Goal: Navigation & Orientation: Find specific page/section

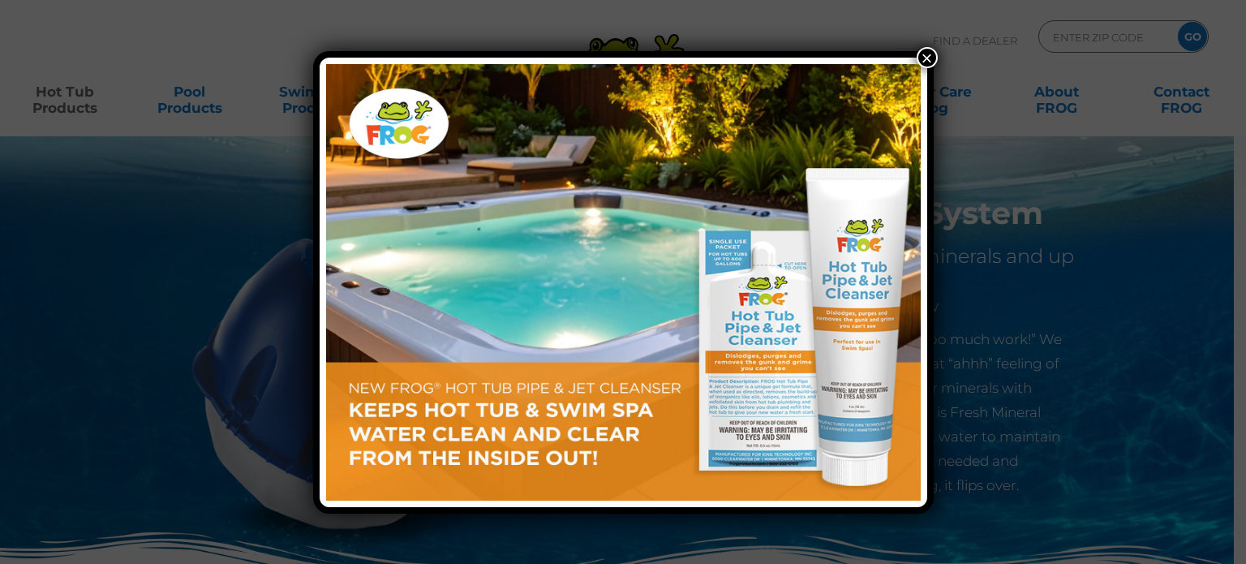
click at [928, 55] on button "×" at bounding box center [927, 57] width 21 height 21
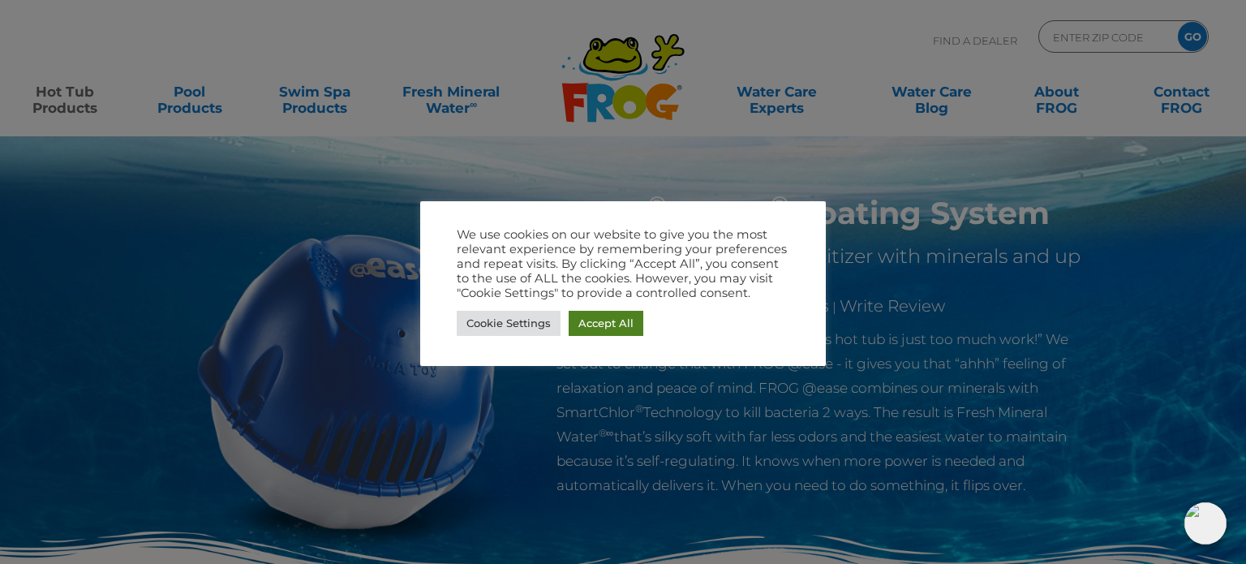
click at [608, 328] on link "Accept All" at bounding box center [606, 323] width 75 height 25
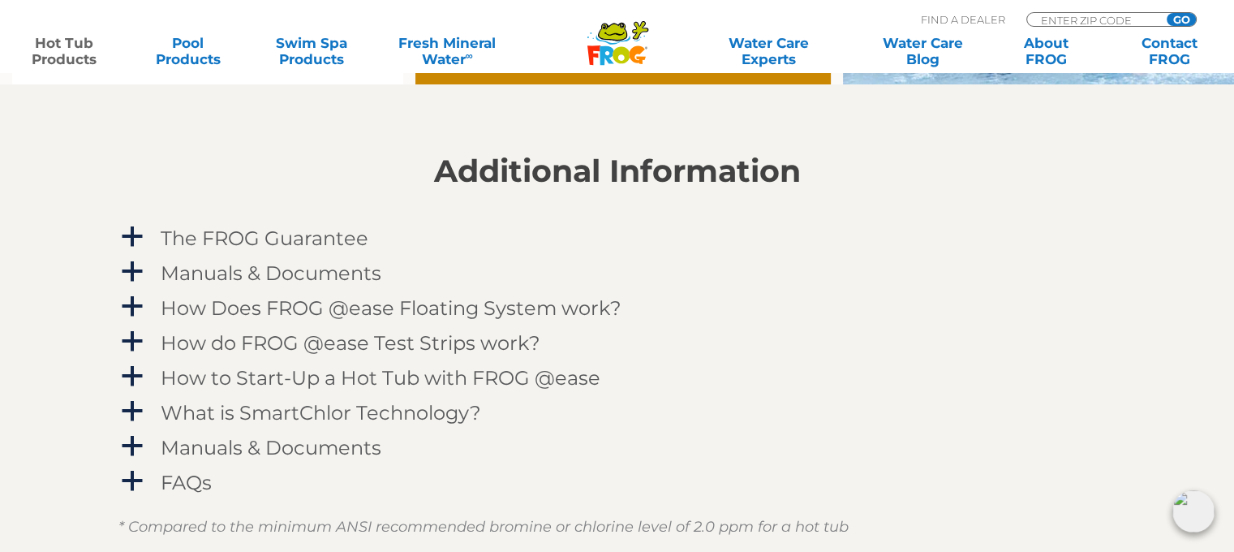
scroll to position [1582, 0]
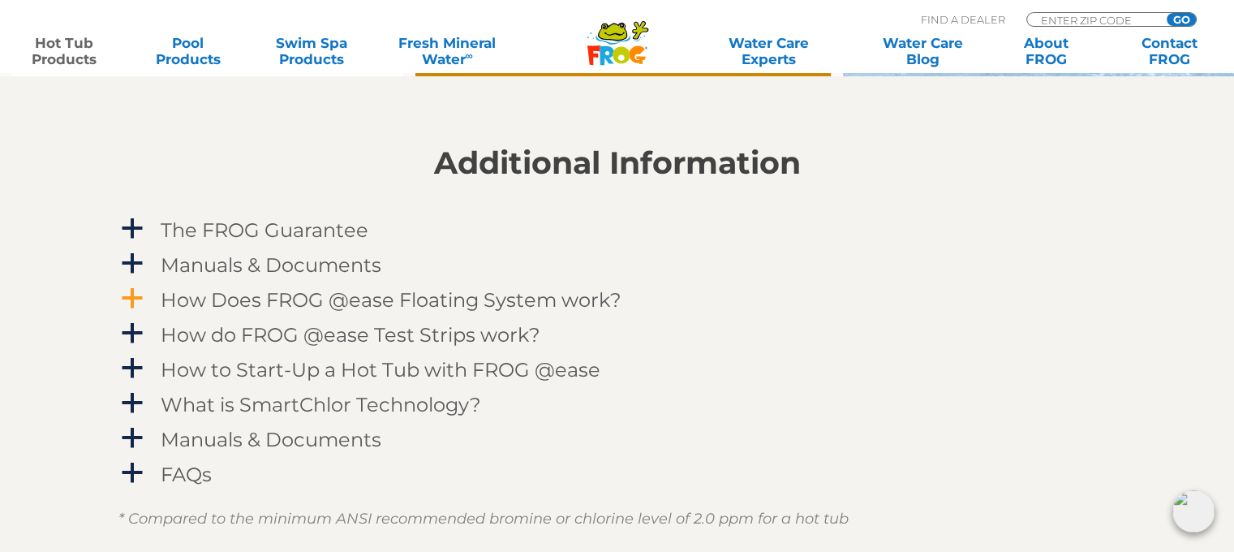
click at [141, 294] on span "a" at bounding box center [132, 298] width 24 height 24
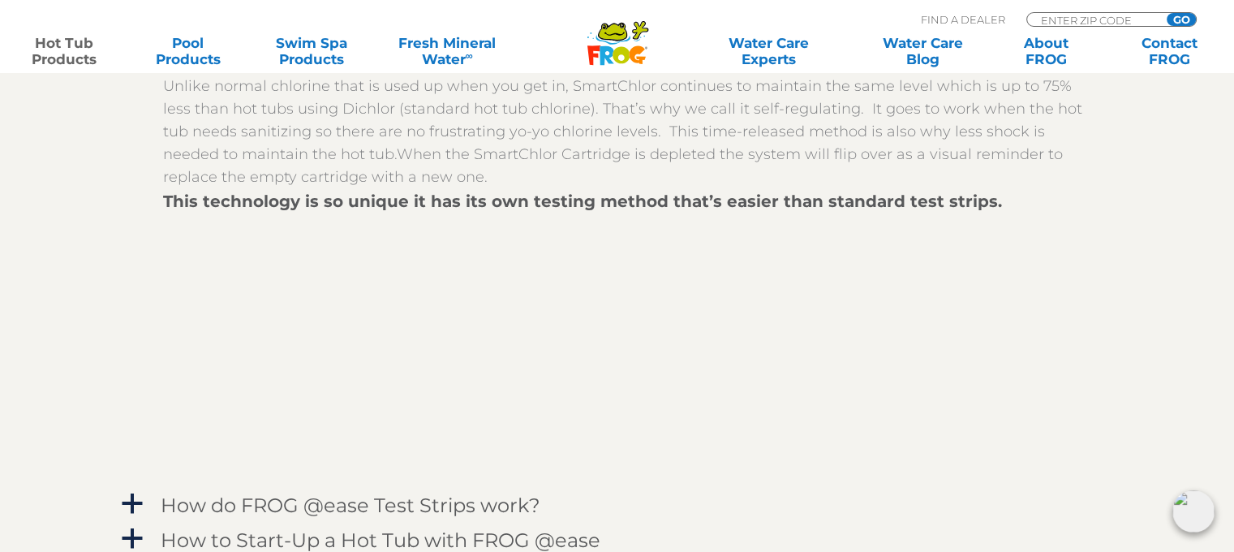
scroll to position [1884, 0]
click at [719, 226] on div at bounding box center [629, 343] width 933 height 263
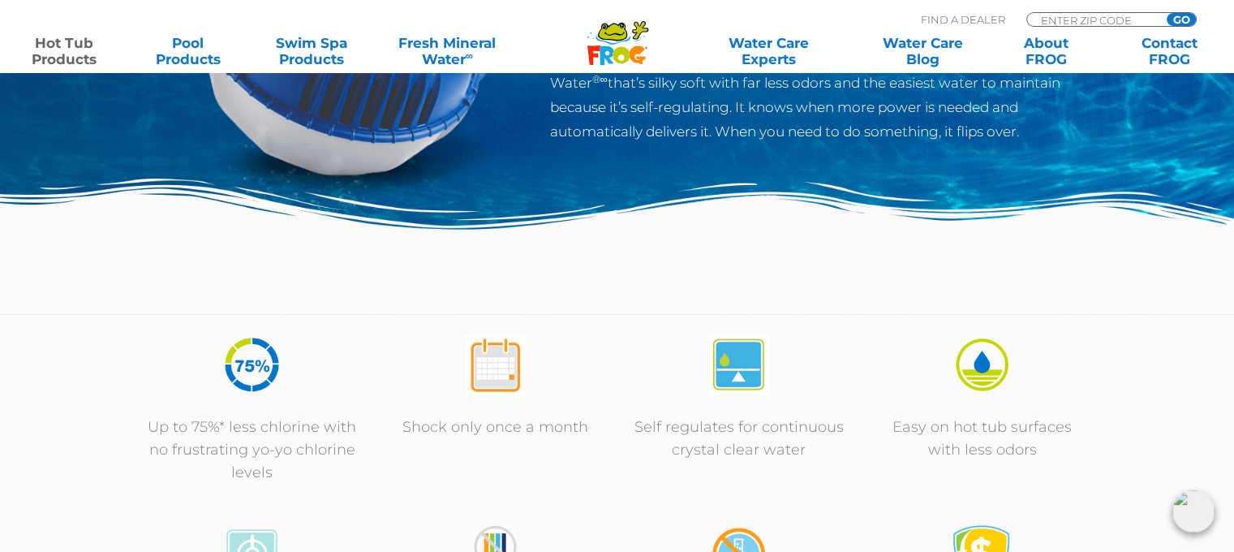
scroll to position [0, 0]
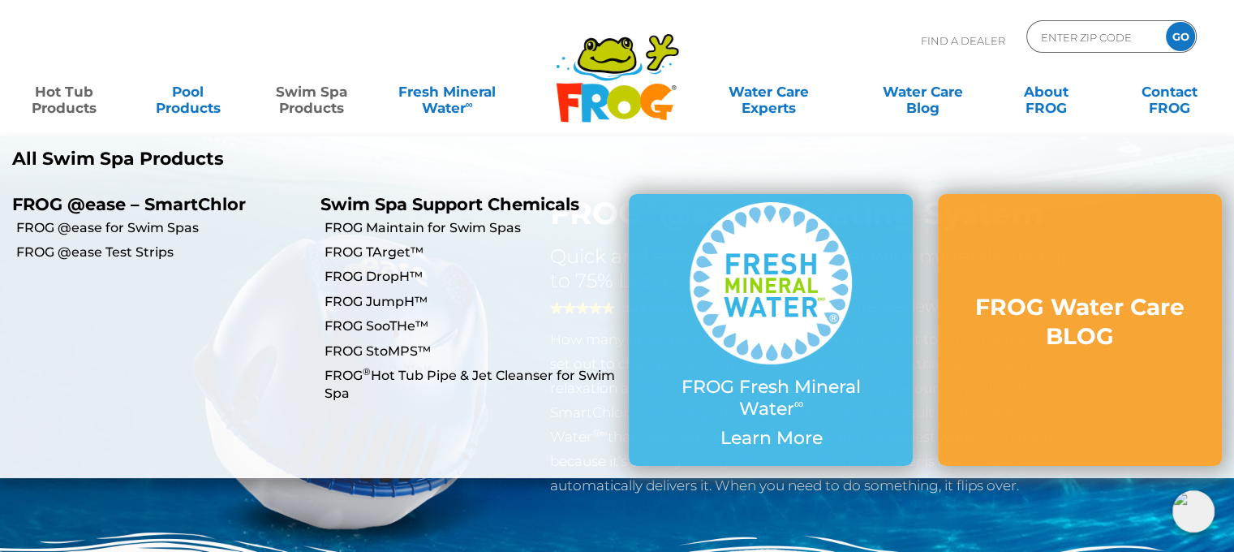
click at [320, 99] on link "Swim Spa Products" at bounding box center [312, 91] width 96 height 32
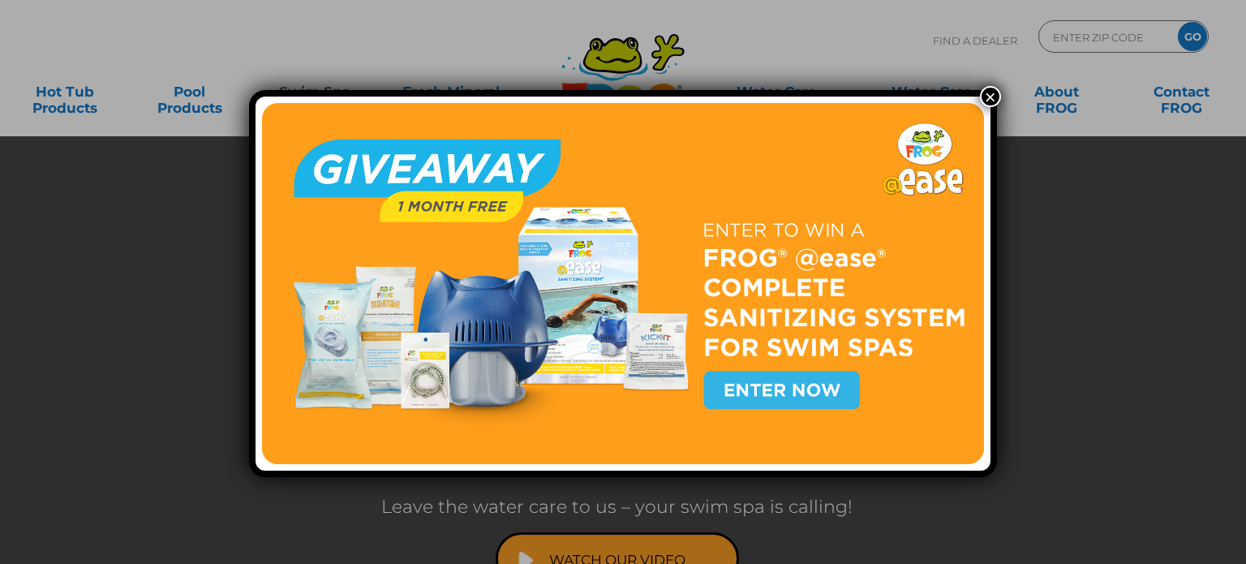
click at [986, 97] on button "×" at bounding box center [990, 96] width 21 height 21
